Goal: Task Accomplishment & Management: Complete application form

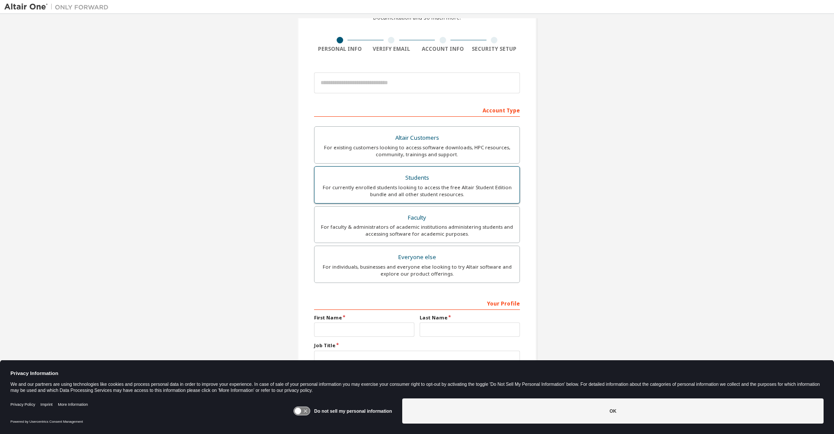
scroll to position [55, 0]
click at [470, 212] on div "Faculty" at bounding box center [417, 217] width 195 height 12
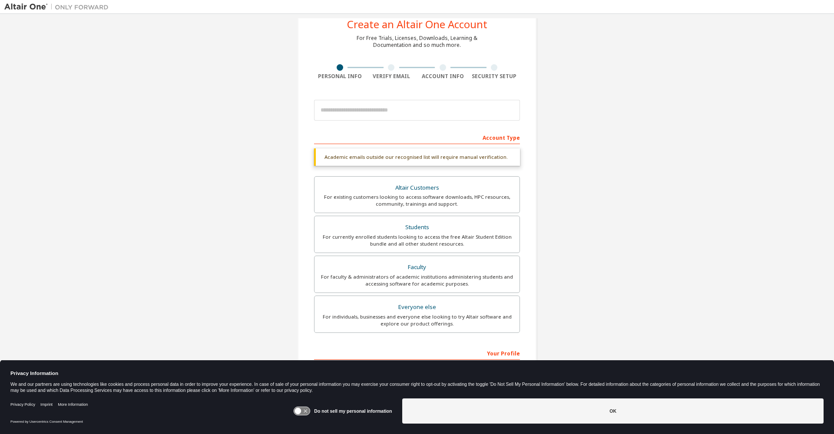
scroll to position [24, 0]
click at [430, 281] on div "For faculty & administrators of academic institutions administering students an…" at bounding box center [417, 282] width 195 height 14
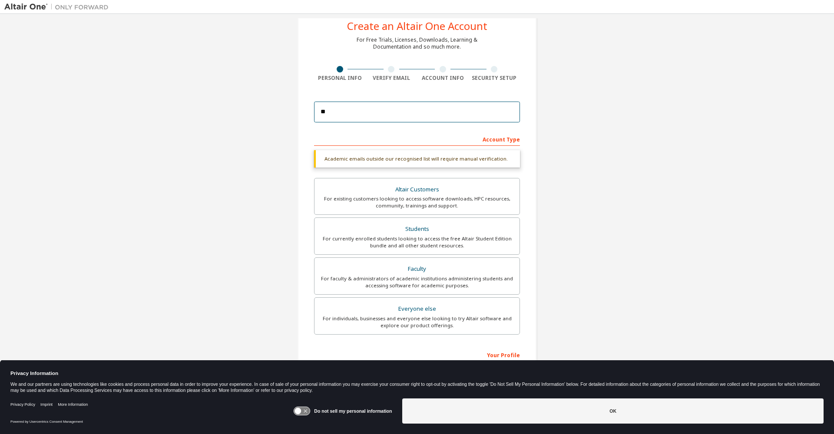
type input "*"
type input "**********"
click at [621, 162] on div "**********" at bounding box center [416, 235] width 825 height 483
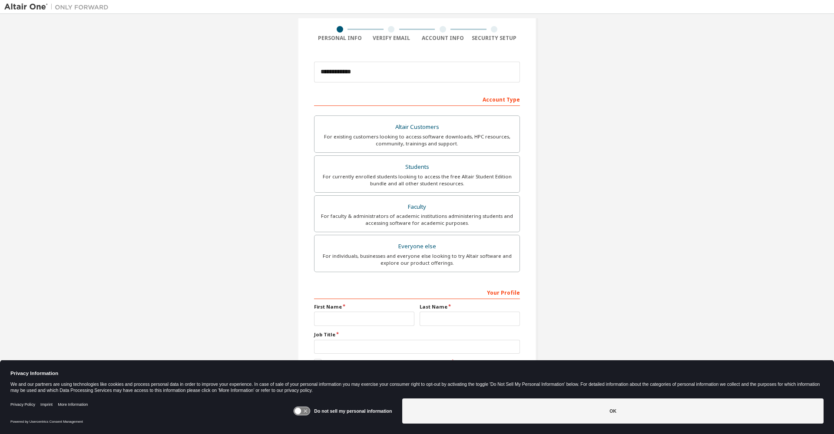
scroll to position [74, 0]
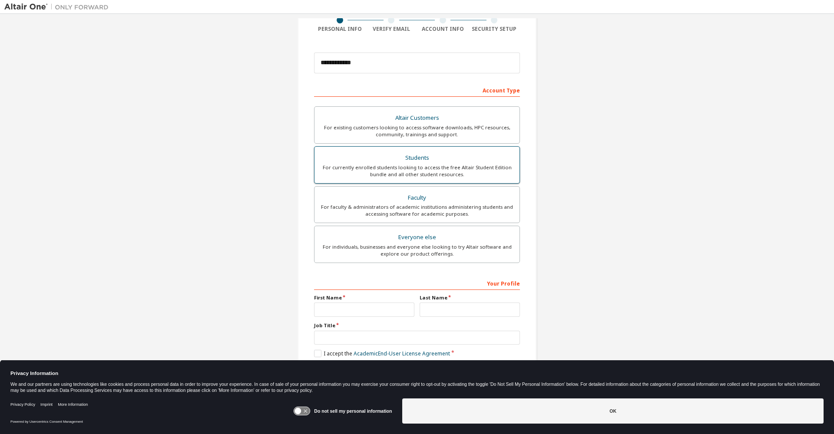
click at [416, 182] on label "Students For currently enrolled students looking to access the free Altair Stud…" at bounding box center [417, 164] width 206 height 37
click at [411, 200] on div "Faculty" at bounding box center [417, 198] width 195 height 12
click at [505, 90] on div "Account Type" at bounding box center [417, 90] width 206 height 14
click at [545, 425] on div "Do not sell my personal information OK" at bounding box center [558, 412] width 530 height 34
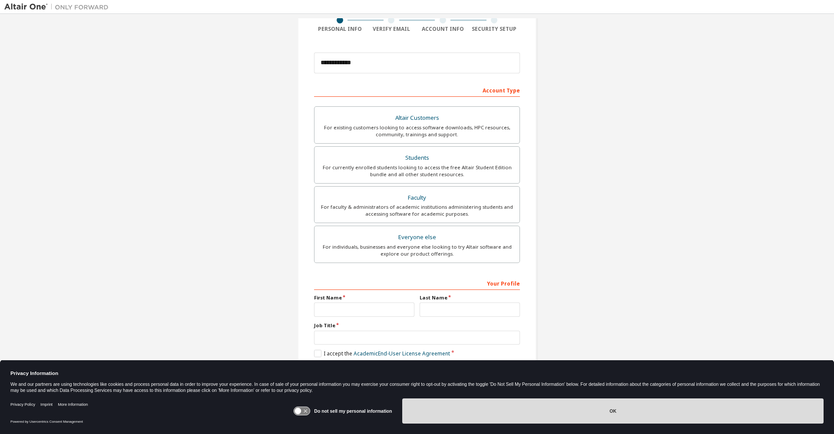
click at [509, 406] on button "OK" at bounding box center [612, 411] width 421 height 25
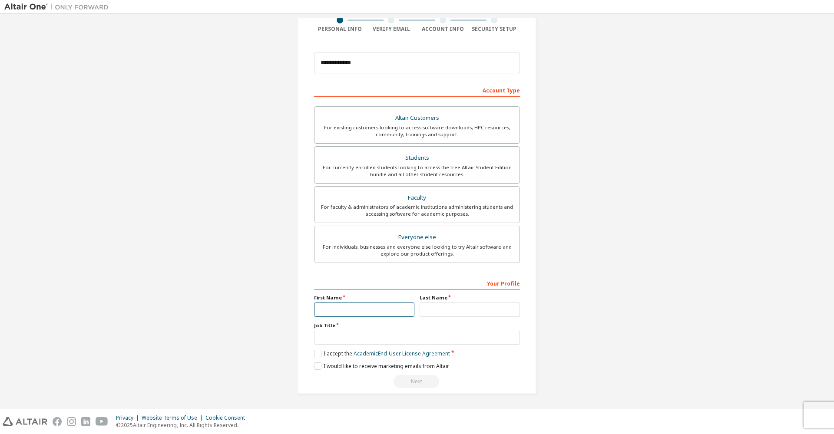
click at [377, 305] on input "text" at bounding box center [364, 310] width 100 height 14
type input "******"
type input "****"
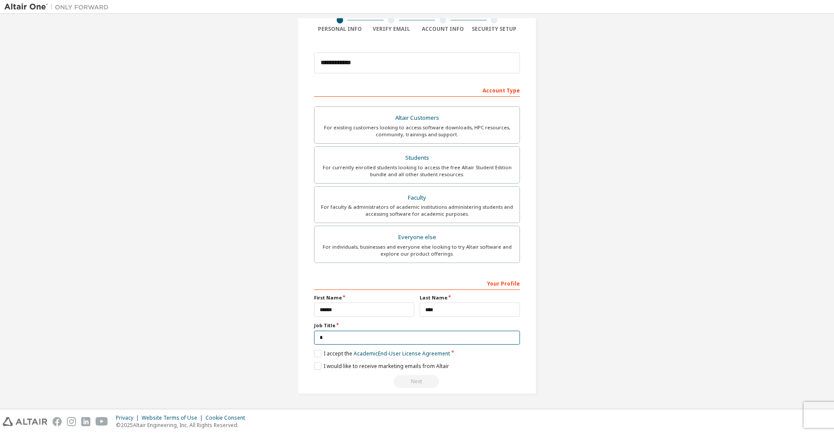
scroll to position [73, 0]
type input "**********"
click at [318, 354] on label "I accept the Academic End-User License Agreement" at bounding box center [382, 354] width 136 height 7
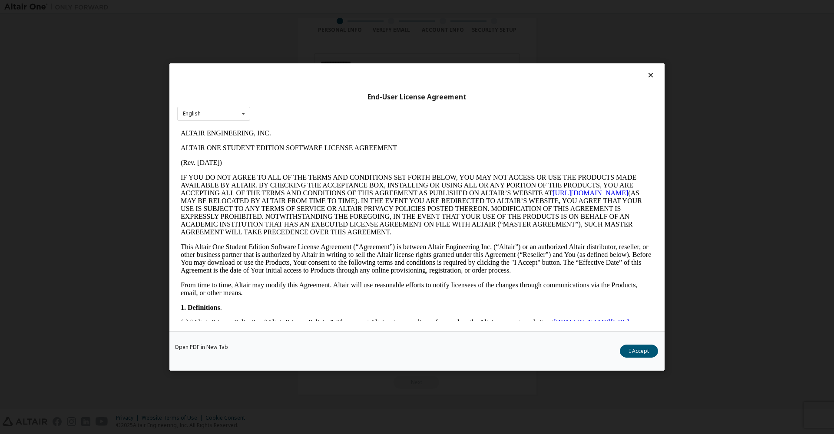
scroll to position [0, 0]
click at [645, 355] on button "I Accept" at bounding box center [639, 351] width 38 height 13
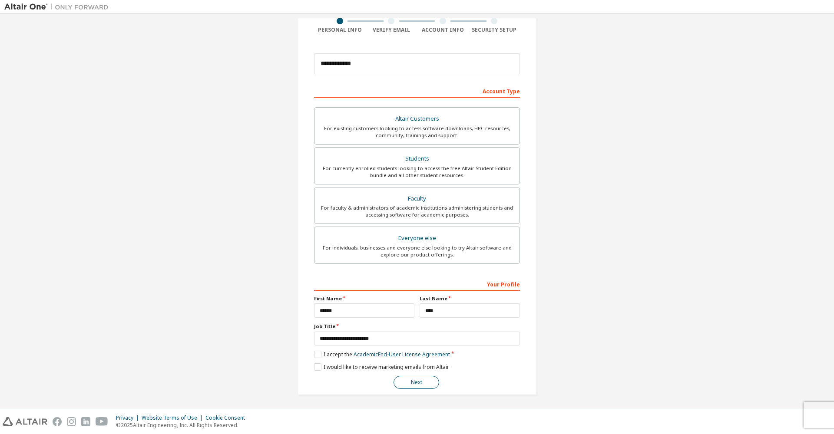
click at [427, 382] on button "Next" at bounding box center [417, 382] width 46 height 13
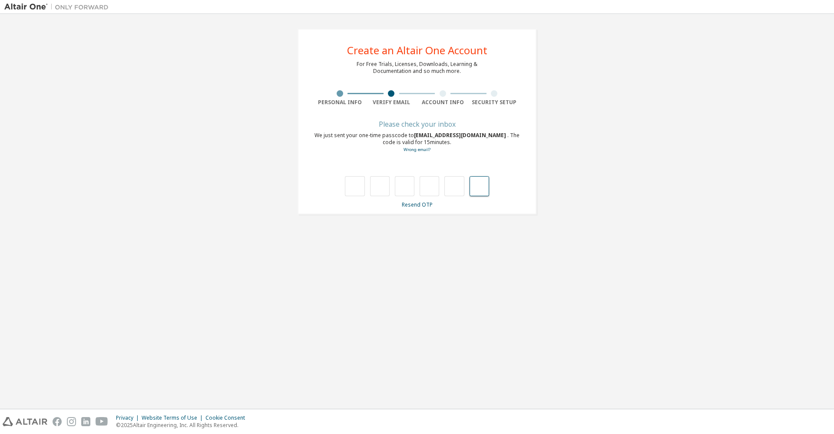
paste input "*"
type input "*"
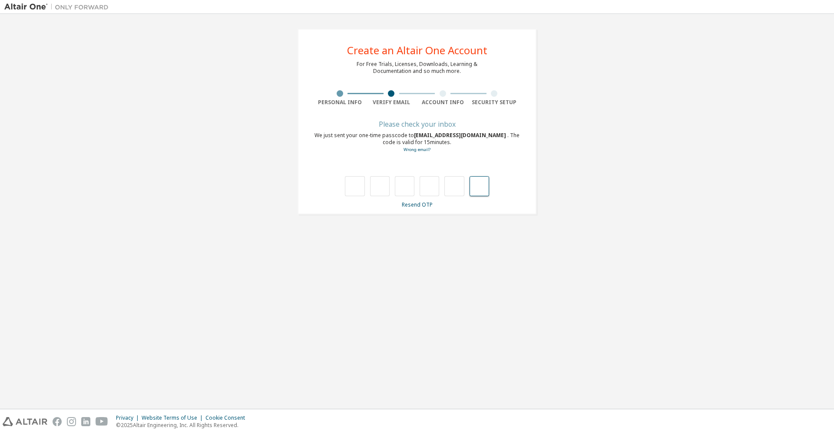
type input "*"
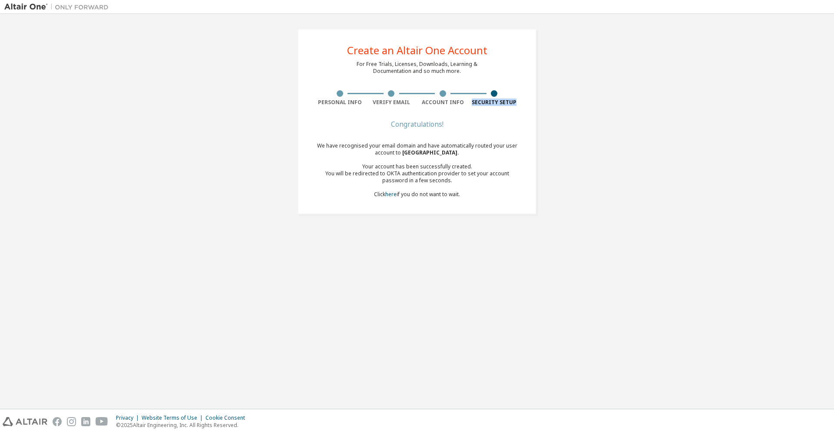
drag, startPoint x: 474, startPoint y: 103, endPoint x: 551, endPoint y: 103, distance: 76.4
click at [549, 103] on div "Create an Altair One Account For Free Trials, Licenses, Downloads, Learning & D…" at bounding box center [416, 121] width 825 height 207
click at [545, 120] on div "Create an Altair One Account For Free Trials, Licenses, Downloads, Learning & D…" at bounding box center [417, 121] width 260 height 207
click at [442, 127] on div "Congratulations!" at bounding box center [417, 124] width 206 height 5
click at [393, 195] on link "here" at bounding box center [390, 194] width 11 height 7
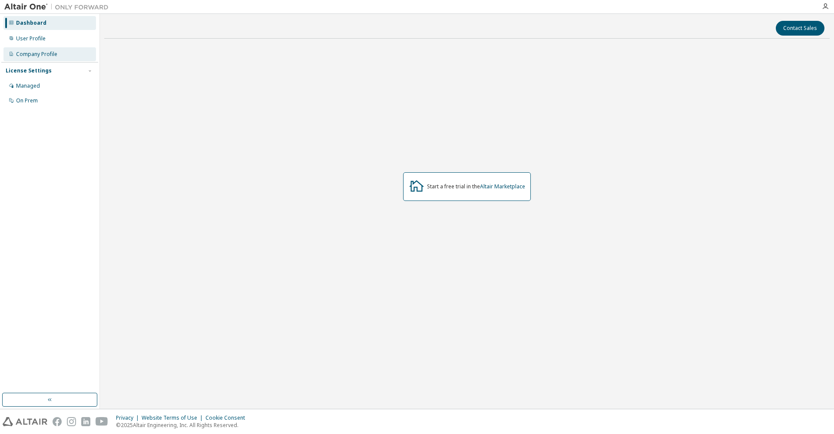
click at [50, 56] on div "Company Profile" at bounding box center [36, 54] width 41 height 7
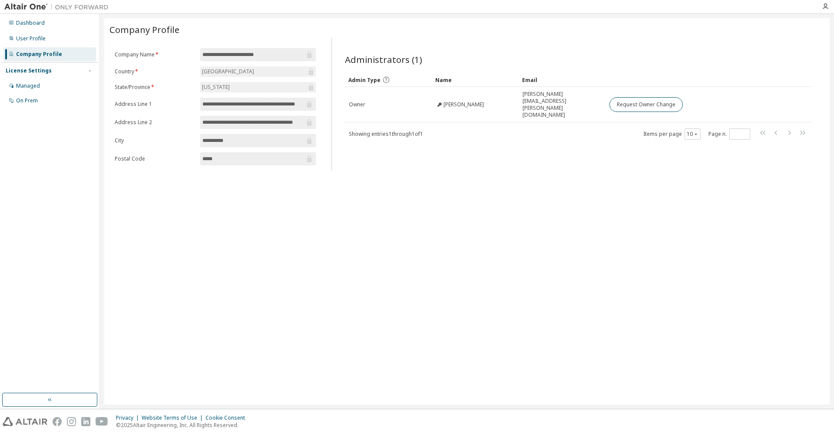
click at [188, 196] on div "**********" at bounding box center [466, 211] width 725 height 387
click at [282, 194] on div "**********" at bounding box center [466, 211] width 725 height 387
click at [579, 157] on div "Administrators (1) Clear Load Save Save As Field Operator Value Select filter S…" at bounding box center [577, 107] width 487 height 128
click at [31, 39] on div "User Profile" at bounding box center [31, 38] width 30 height 7
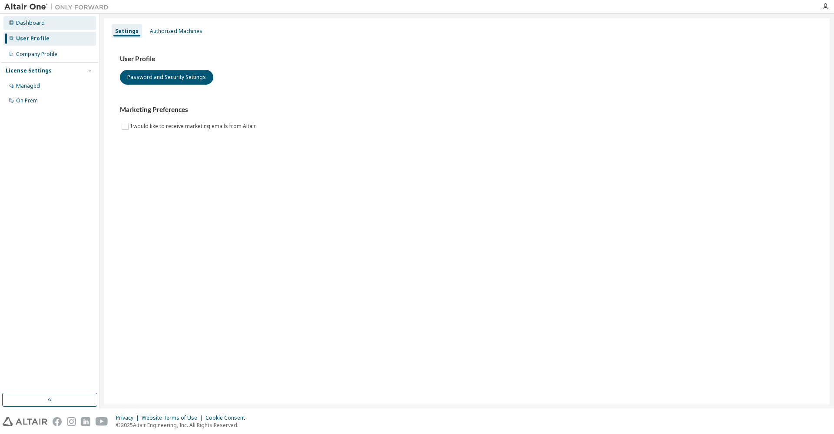
click at [40, 22] on div "Dashboard" at bounding box center [30, 23] width 29 height 7
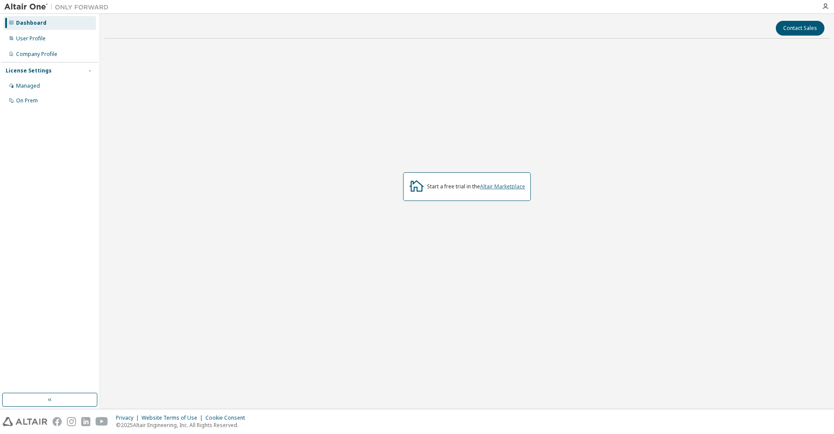
click at [503, 186] on link "Altair Marketplace" at bounding box center [502, 186] width 45 height 7
